Goal: Task Accomplishment & Management: Manage account settings

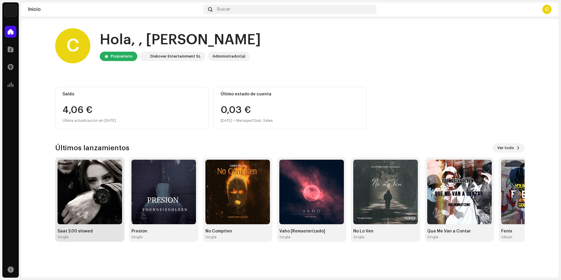
click at [99, 235] on div "Single" at bounding box center [90, 237] width 65 height 5
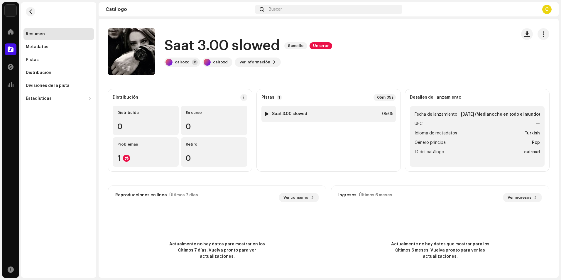
click at [265, 114] on div at bounding box center [267, 114] width 4 height 5
click at [541, 36] on span "button" at bounding box center [544, 34] width 6 height 5
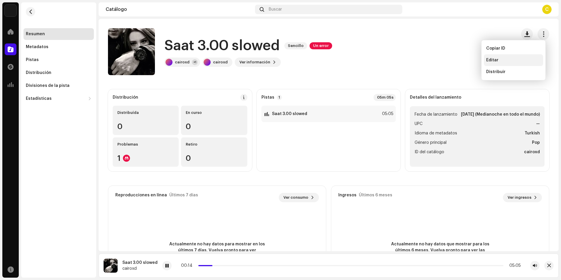
click at [497, 62] on span "Editar" at bounding box center [493, 60] width 12 height 5
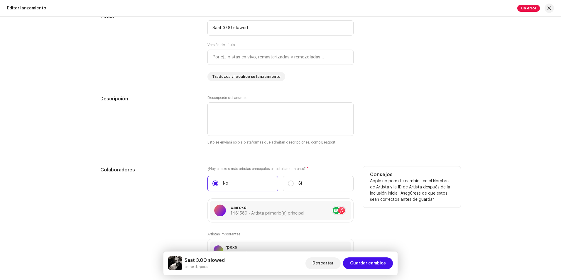
scroll to position [587, 0]
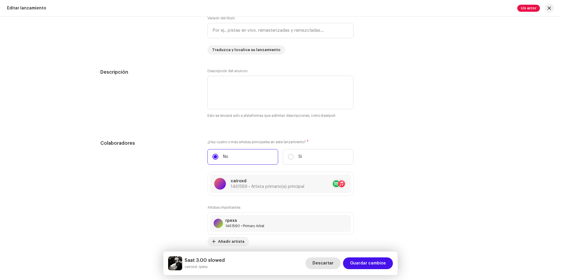
click at [328, 262] on span "Descartar" at bounding box center [323, 264] width 21 height 12
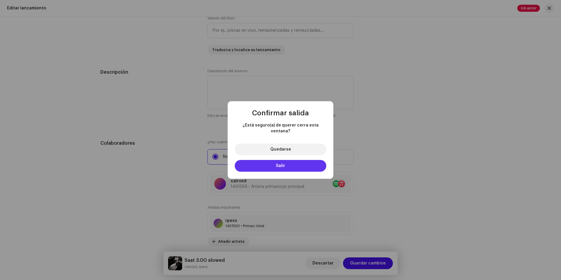
click at [282, 160] on button "Salir" at bounding box center [281, 166] width 92 height 12
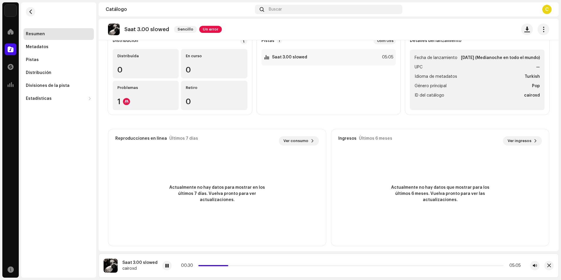
scroll to position [61, 0]
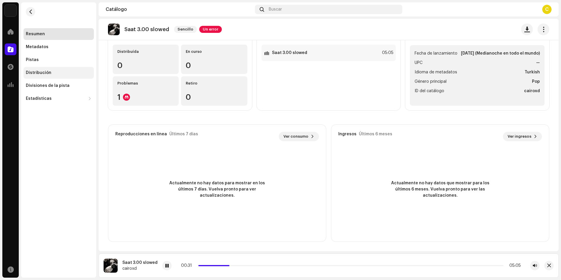
click at [48, 72] on div "Distribución" at bounding box center [39, 72] width 26 height 5
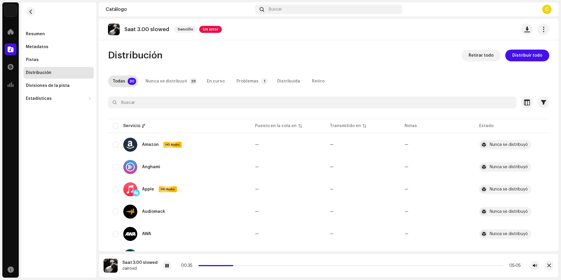
drag, startPoint x: 233, startPoint y: 266, endPoint x: 296, endPoint y: 272, distance: 63.1
click at [296, 272] on div "Saat 3.00 slowed cairoxd 00:35 05:05" at bounding box center [329, 266] width 460 height 24
drag, startPoint x: 231, startPoint y: 265, endPoint x: 287, endPoint y: 264, distance: 55.8
click at [287, 264] on div "01:25 05:05" at bounding box center [350, 265] width 341 height 5
drag, startPoint x: 288, startPoint y: 266, endPoint x: 430, endPoint y: 272, distance: 142.3
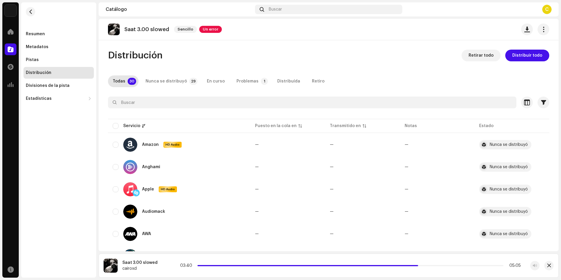
click at [430, 272] on div "Saat 3.00 slowed cairoxd 03:40 05:05" at bounding box center [329, 266] width 460 height 24
click at [551, 266] on button "button" at bounding box center [549, 265] width 9 height 9
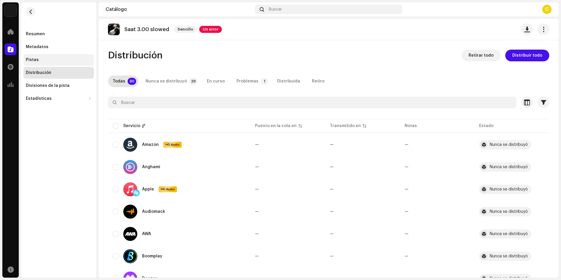
click at [33, 63] on div "Pistas" at bounding box center [58, 60] width 70 height 12
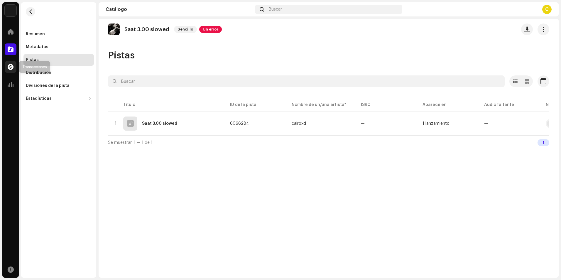
click at [8, 67] on span at bounding box center [11, 67] width 6 height 5
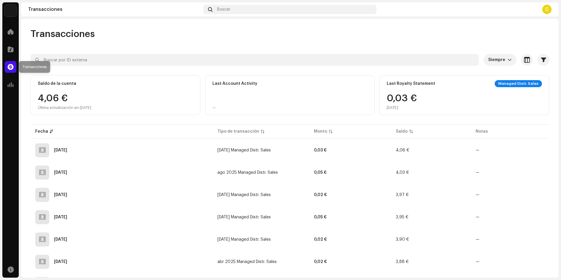
click at [8, 65] on span at bounding box center [11, 67] width 6 height 5
click at [10, 29] on span at bounding box center [11, 31] width 6 height 5
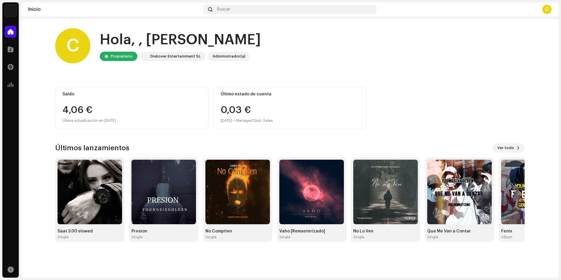
click at [79, 110] on div "4,06 €" at bounding box center [132, 109] width 139 height 9
click at [546, 9] on div "C" at bounding box center [547, 9] width 9 height 9
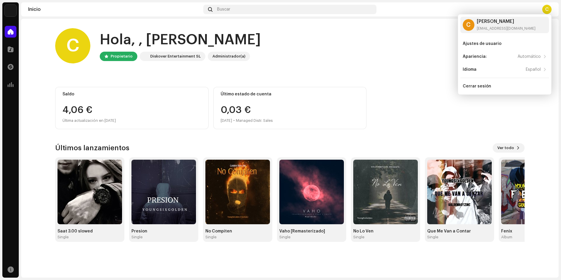
click at [351, 70] on home-user "C Hola, , [PERSON_NAME] Propietario Diskover Entertainment SL Administrador(a)" at bounding box center [290, 50] width 470 height 45
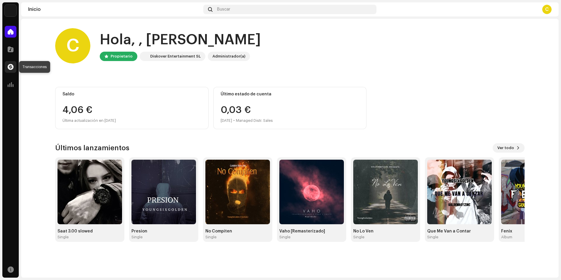
click at [8, 68] on span at bounding box center [11, 67] width 6 height 5
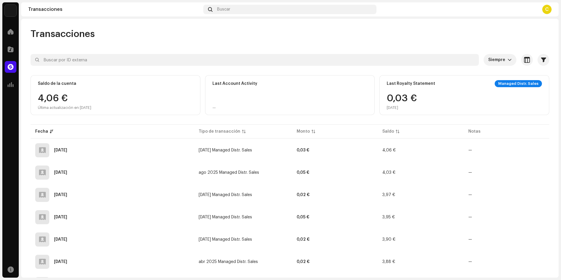
click at [516, 83] on div "Managed Distr. Sales" at bounding box center [518, 83] width 47 height 7
click at [409, 95] on div "0,03 € [DATE]" at bounding box center [402, 102] width 30 height 16
click at [139, 92] on div "Saldo de la cuenta 4,06 € Última actualización en [DATE]" at bounding box center [116, 95] width 170 height 40
click at [13, 90] on div at bounding box center [11, 85] width 12 height 12
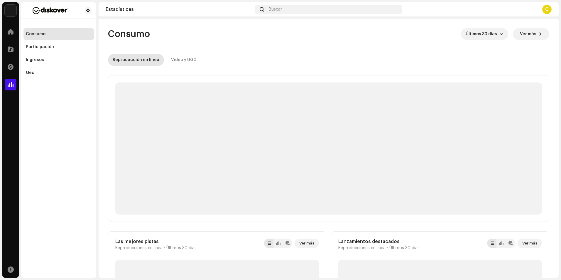
click at [13, 86] on span at bounding box center [11, 84] width 6 height 5
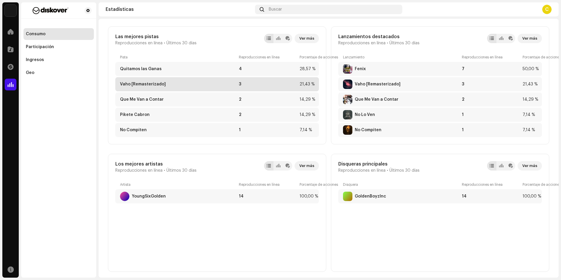
scroll to position [206, 0]
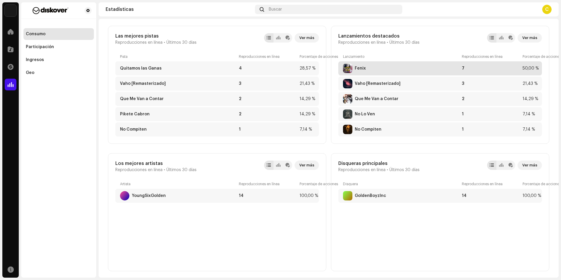
click at [410, 70] on div "Fenix" at bounding box center [401, 68] width 117 height 9
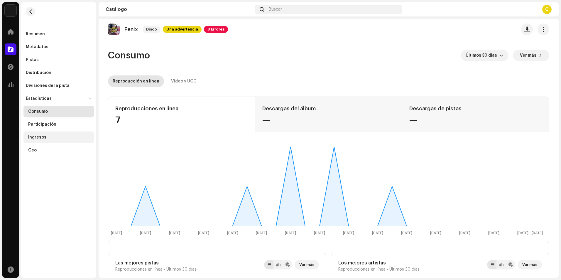
click at [38, 140] on div "Ingresos" at bounding box center [58, 138] width 70 height 12
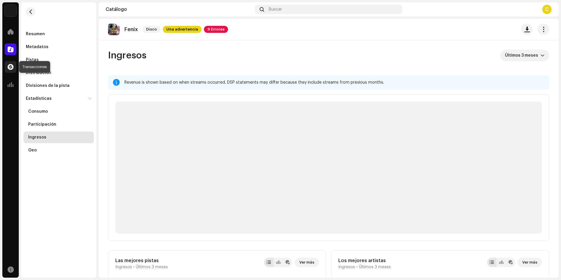
click at [12, 65] on span at bounding box center [11, 67] width 6 height 5
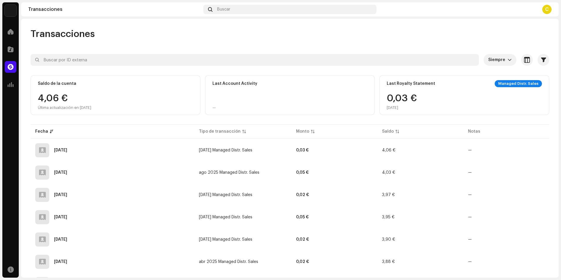
click at [60, 93] on div "Saldo de la cuenta 4,06 € Última actualización en [DATE]" at bounding box center [116, 95] width 170 height 40
click at [527, 60] on button "button" at bounding box center [527, 60] width 12 height 12
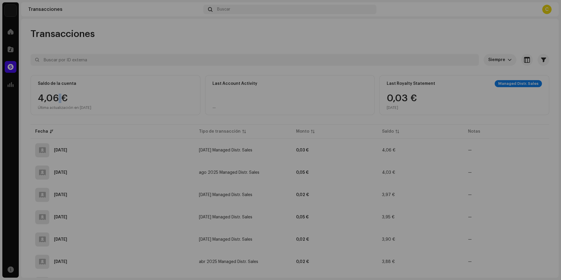
click at [481, 29] on div "Personalice su vista Restablecer Filas Compacto Cómodo Columnas Tipo de transac…" at bounding box center [280, 140] width 561 height 280
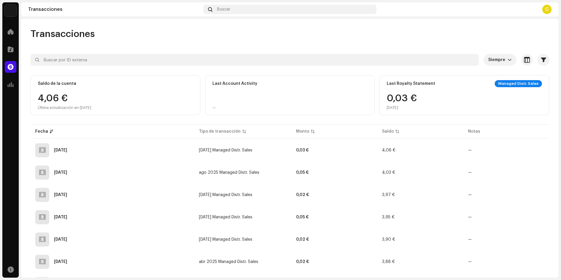
click at [549, 12] on div "C" at bounding box center [547, 9] width 9 height 9
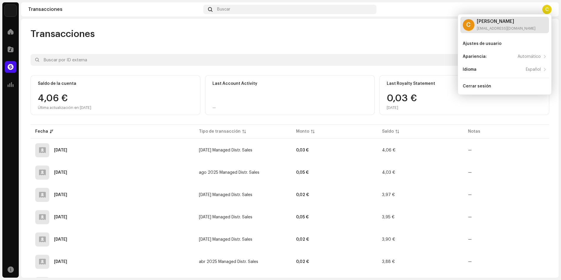
click at [497, 21] on div "[PERSON_NAME]" at bounding box center [506, 21] width 59 height 5
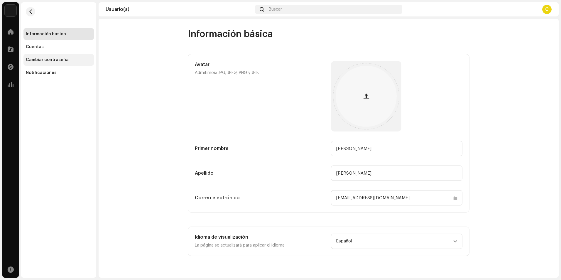
click at [38, 58] on div "Cambiar contraseña" at bounding box center [47, 60] width 43 height 5
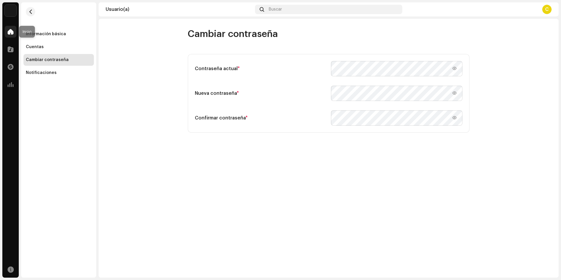
click at [10, 31] on span at bounding box center [11, 31] width 6 height 5
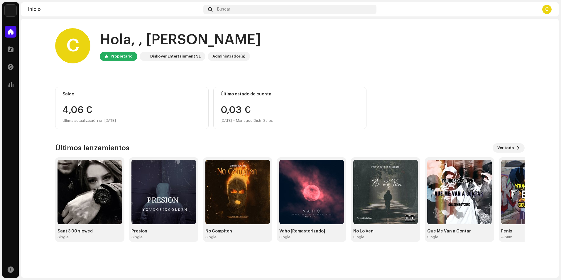
drag, startPoint x: 108, startPoint y: 233, endPoint x: 29, endPoint y: 198, distance: 86.5
click at [28, 198] on home-home "C Hola, , [PERSON_NAME] Propietario Diskover Entertainment SL Administrador(a) …" at bounding box center [290, 135] width 538 height 233
click at [15, 64] on div at bounding box center [11, 67] width 12 height 12
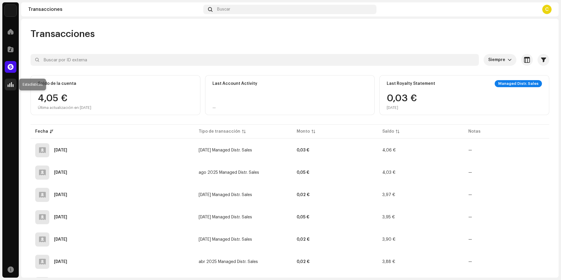
click at [13, 85] on div at bounding box center [11, 85] width 12 height 12
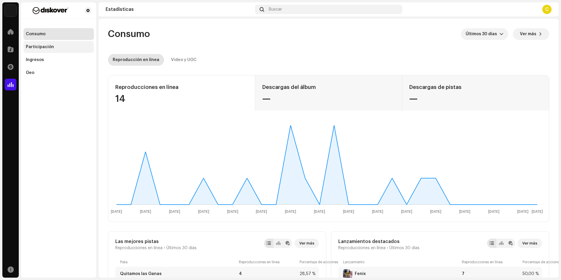
click at [39, 45] on div "Participación" at bounding box center [40, 47] width 28 height 5
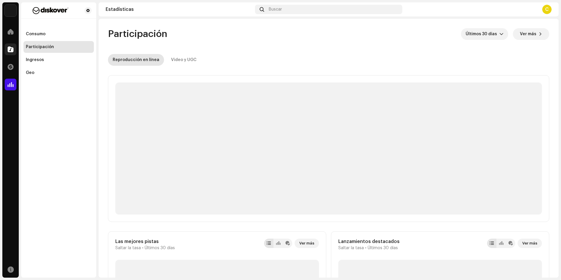
click at [11, 47] on span at bounding box center [11, 49] width 6 height 5
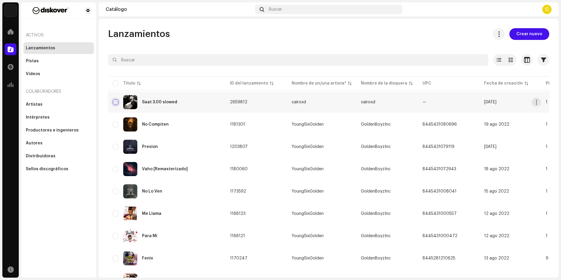
click at [115, 102] on input "checkbox" at bounding box center [116, 102] width 6 height 6
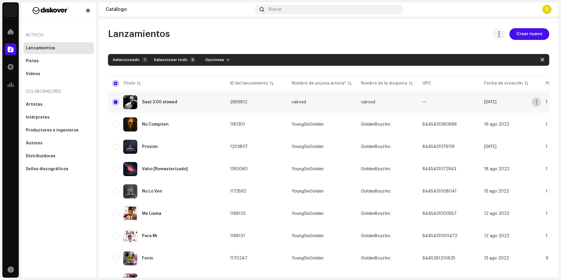
click at [539, 102] on span "button" at bounding box center [537, 102] width 4 height 5
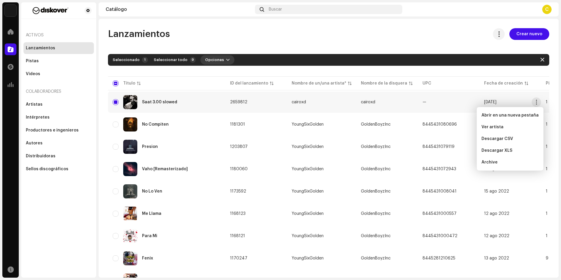
click at [214, 60] on span "Opciones" at bounding box center [214, 60] width 19 height 12
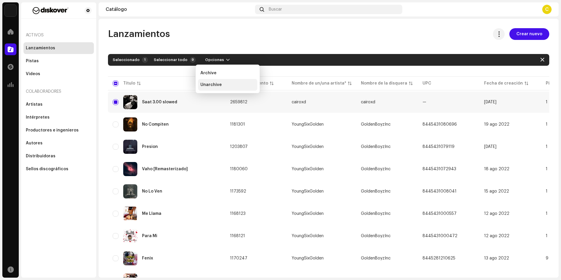
click at [211, 82] on div "Unarchive" at bounding box center [227, 85] width 59 height 12
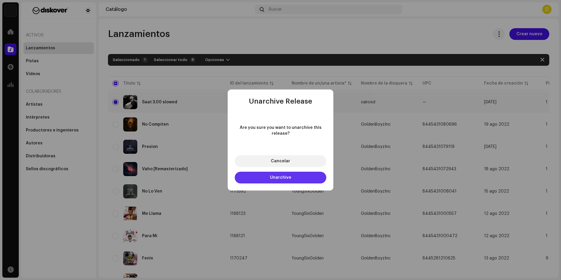
click at [283, 180] on button "Unarchive" at bounding box center [281, 178] width 92 height 12
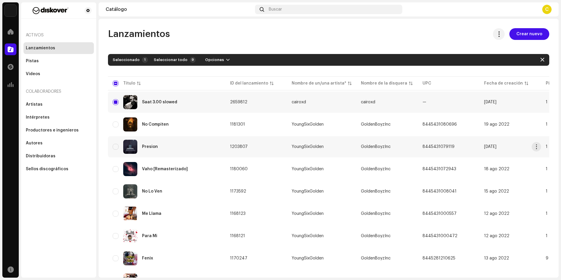
checkbox input "false"
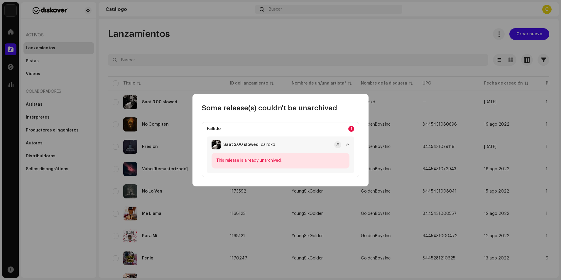
click at [289, 160] on div "This release is already unarchived." at bounding box center [281, 161] width 138 height 16
click at [339, 144] on span at bounding box center [337, 144] width 3 height 5
click at [352, 129] on p-badge "1" at bounding box center [352, 129] width 6 height 6
click at [348, 145] on span at bounding box center [348, 144] width 4 height 5
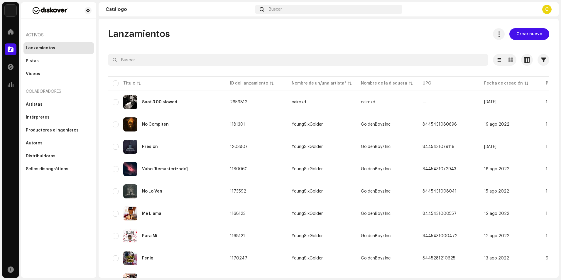
click at [414, 148] on div "Some release(s) couldn't be unarchived Fallido 1 Saat 3.00 slowed cairoxd This …" at bounding box center [280, 140] width 561 height 280
click at [116, 101] on input "checkbox" at bounding box center [116, 102] width 6 height 6
checkbox input "true"
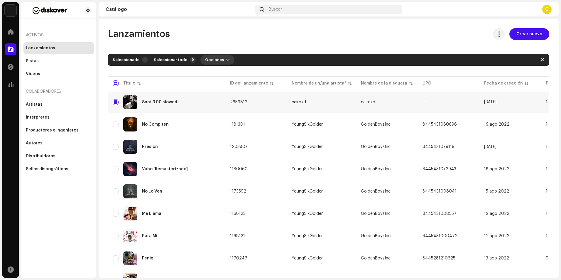
click at [218, 59] on button "Opciones" at bounding box center [218, 59] width 34 height 9
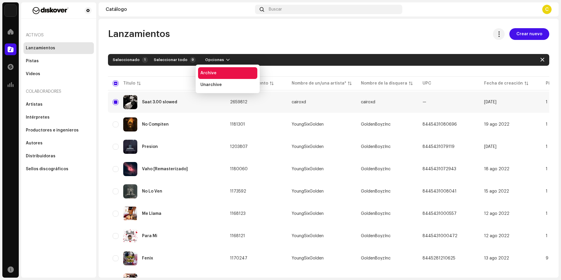
click at [208, 75] on span "Archive" at bounding box center [209, 73] width 16 height 5
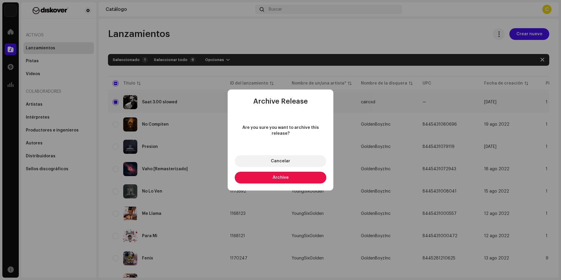
click at [284, 176] on span "Archive" at bounding box center [281, 178] width 16 height 4
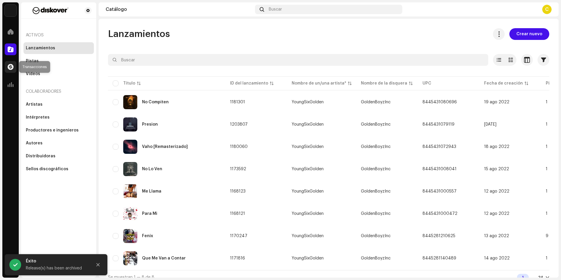
click at [7, 65] on div at bounding box center [11, 67] width 12 height 12
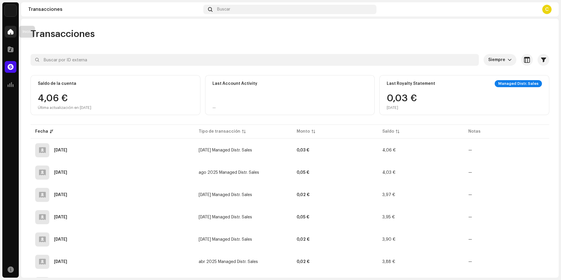
click at [12, 31] on span at bounding box center [11, 31] width 6 height 5
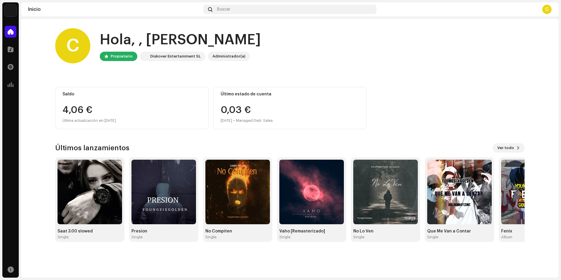
click at [10, 13] on img at bounding box center [11, 11] width 12 height 12
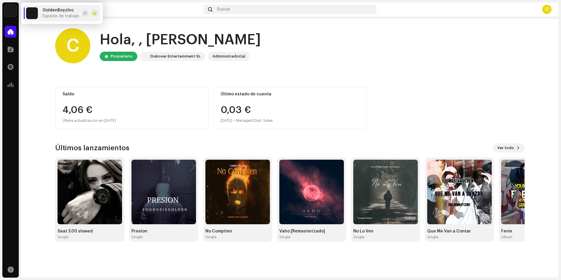
click at [10, 10] on img at bounding box center [11, 11] width 12 height 12
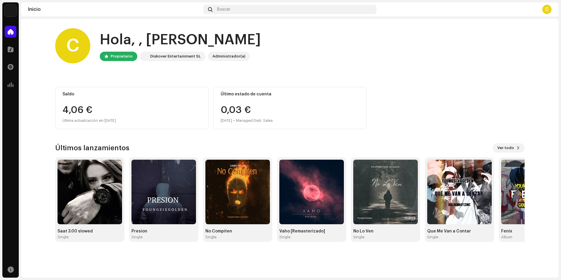
click at [13, 9] on img at bounding box center [11, 11] width 12 height 12
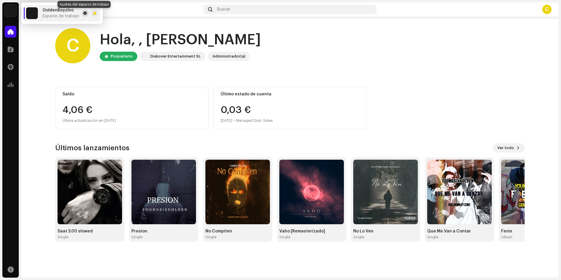
click at [84, 13] on span at bounding box center [85, 13] width 4 height 5
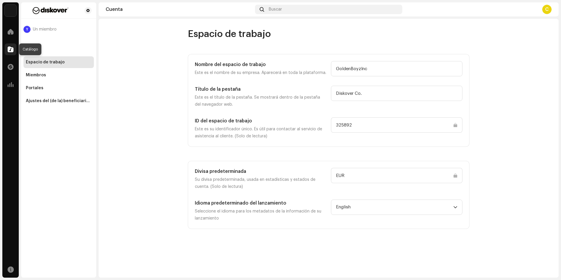
click at [11, 51] on span at bounding box center [11, 49] width 6 height 5
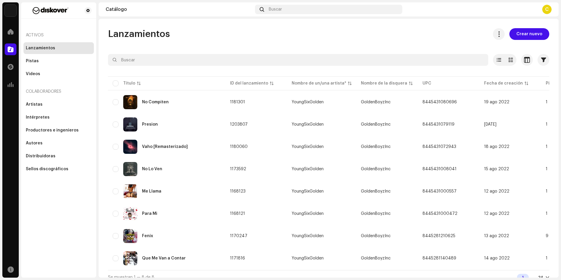
click at [550, 11] on div "C" at bounding box center [547, 9] width 9 height 9
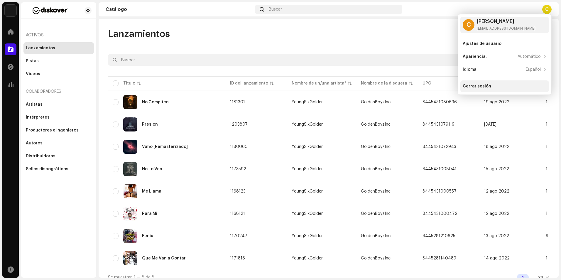
click at [477, 87] on div "Cerrar sesión" at bounding box center [477, 86] width 28 height 5
